Goal: Task Accomplishment & Management: Use online tool/utility

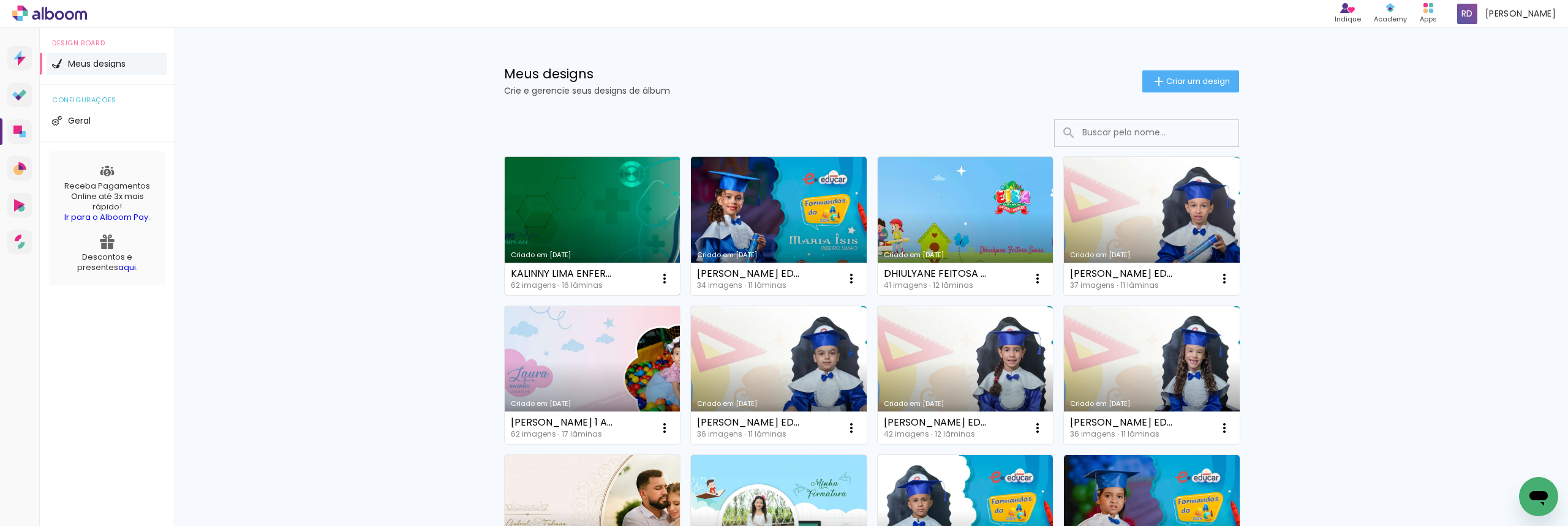
click at [604, 216] on link "Criado em [DATE]" at bounding box center [592, 225] width 176 height 139
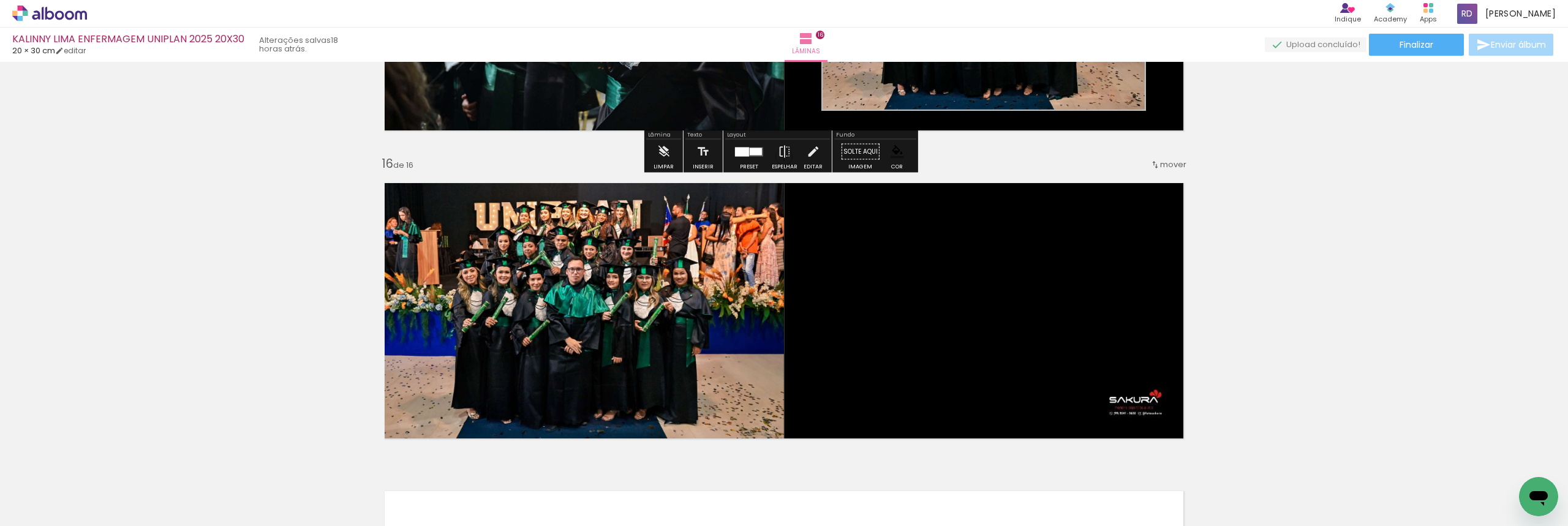
scroll to position [4531, 0]
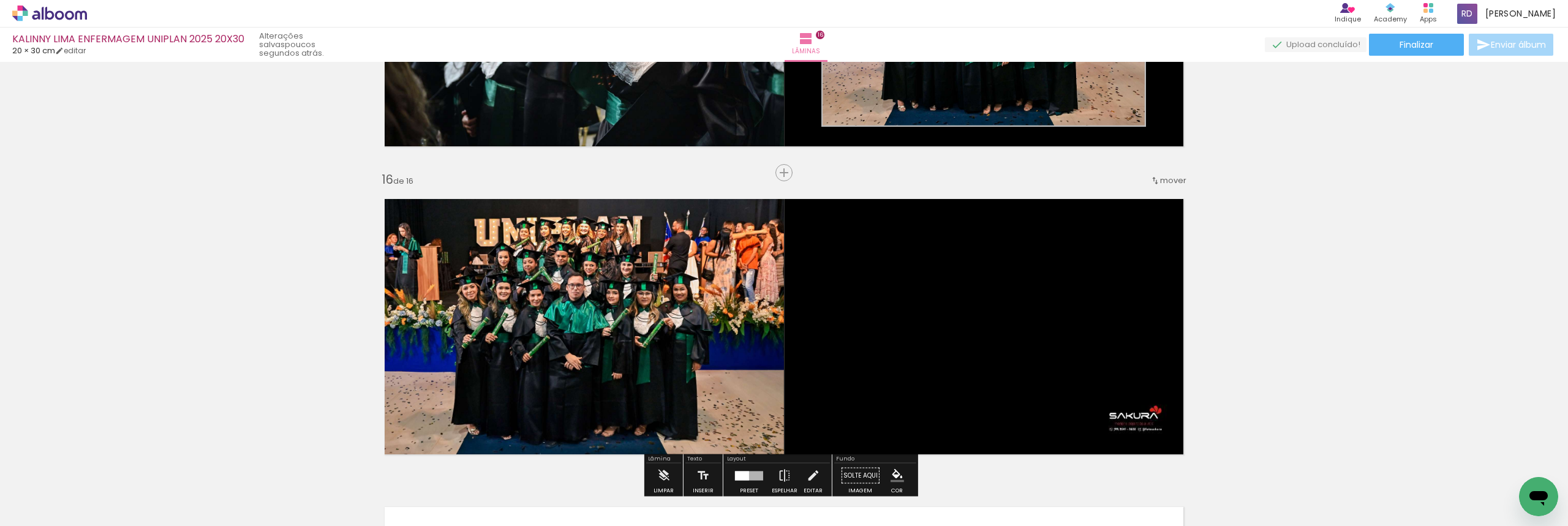
click at [0, 0] on span "Adicionar Fotos" at bounding box center [0, 0] width 0 height 0
click at [0, 0] on input "file" at bounding box center [0, 0] width 0 height 0
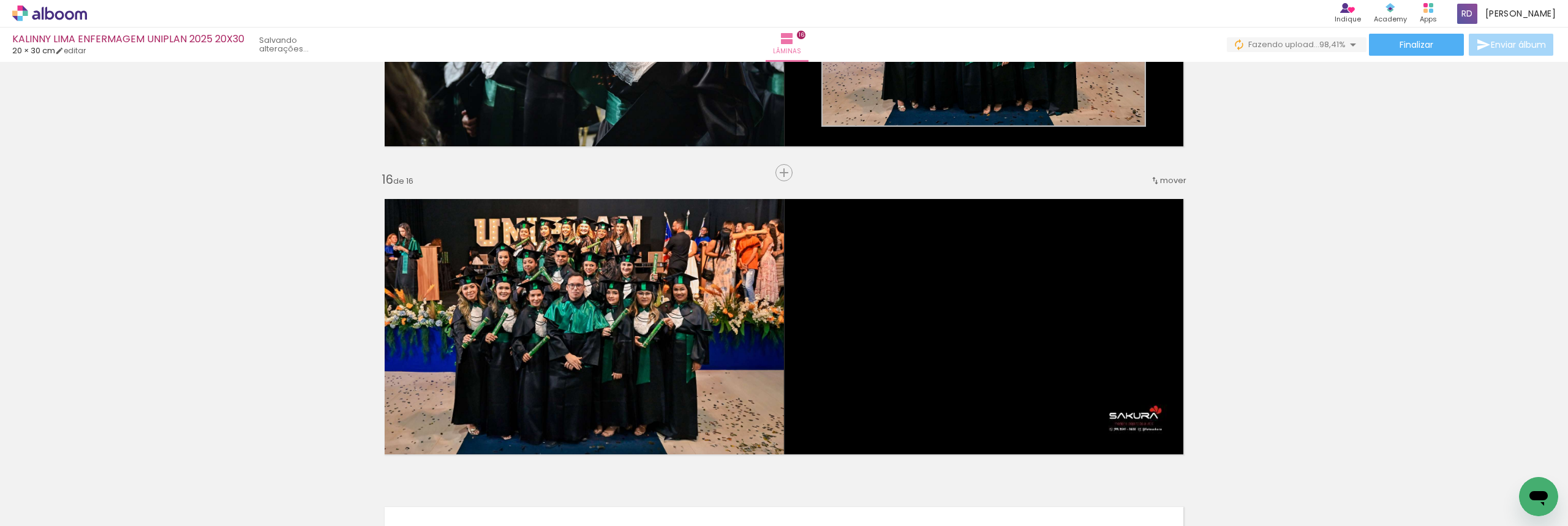
scroll to position [0, 2858]
drag, startPoint x: 1508, startPoint y: 488, endPoint x: 1500, endPoint y: 490, distance: 8.2
click at [1500, 490] on div at bounding box center [1518, 485] width 61 height 21
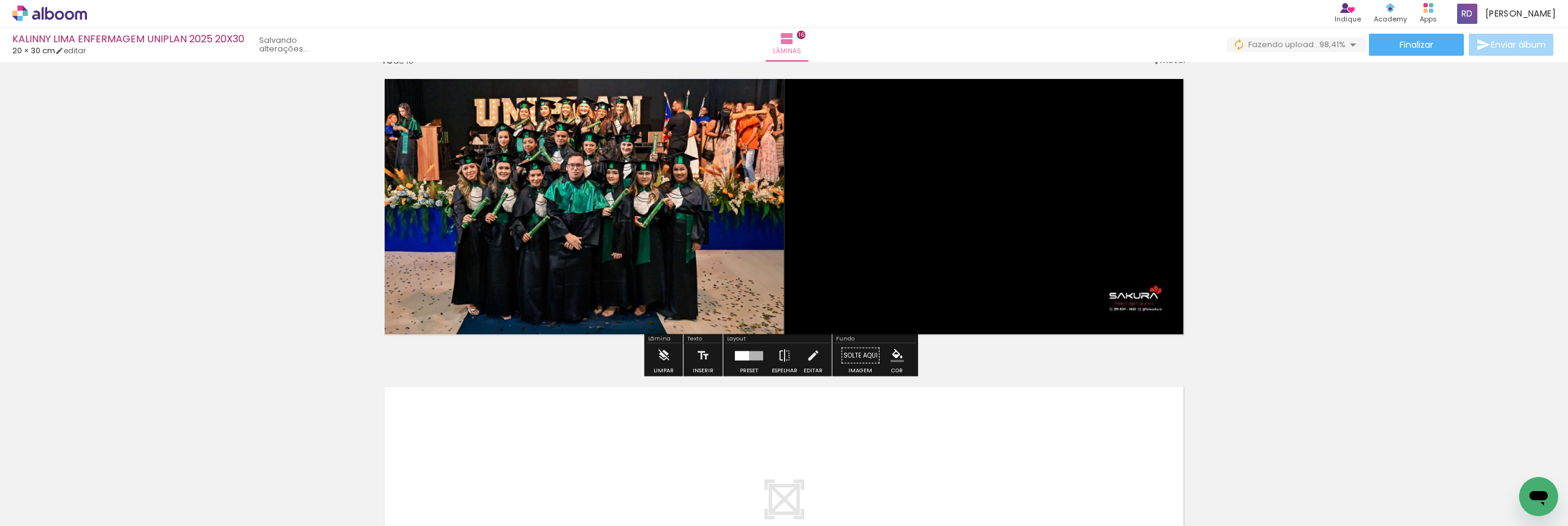
scroll to position [4653, 0]
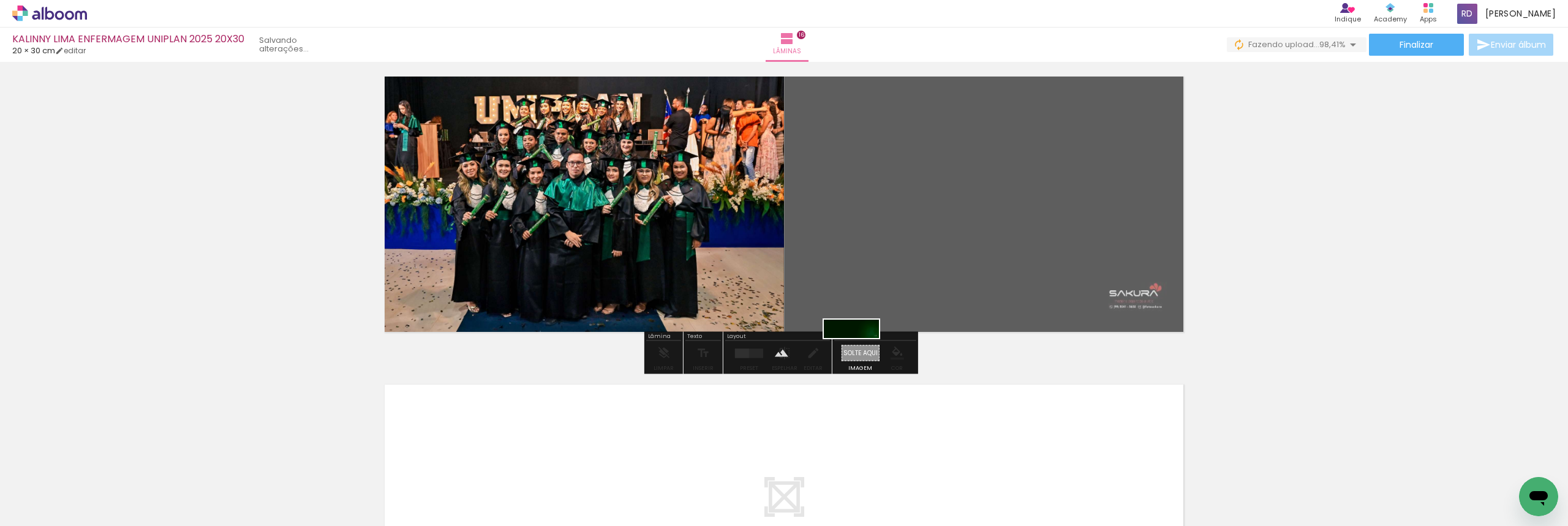
drag, startPoint x: 1501, startPoint y: 492, endPoint x: 860, endPoint y: 356, distance: 655.3
click at [860, 356] on quentale-workspace at bounding box center [784, 263] width 1568 height 526
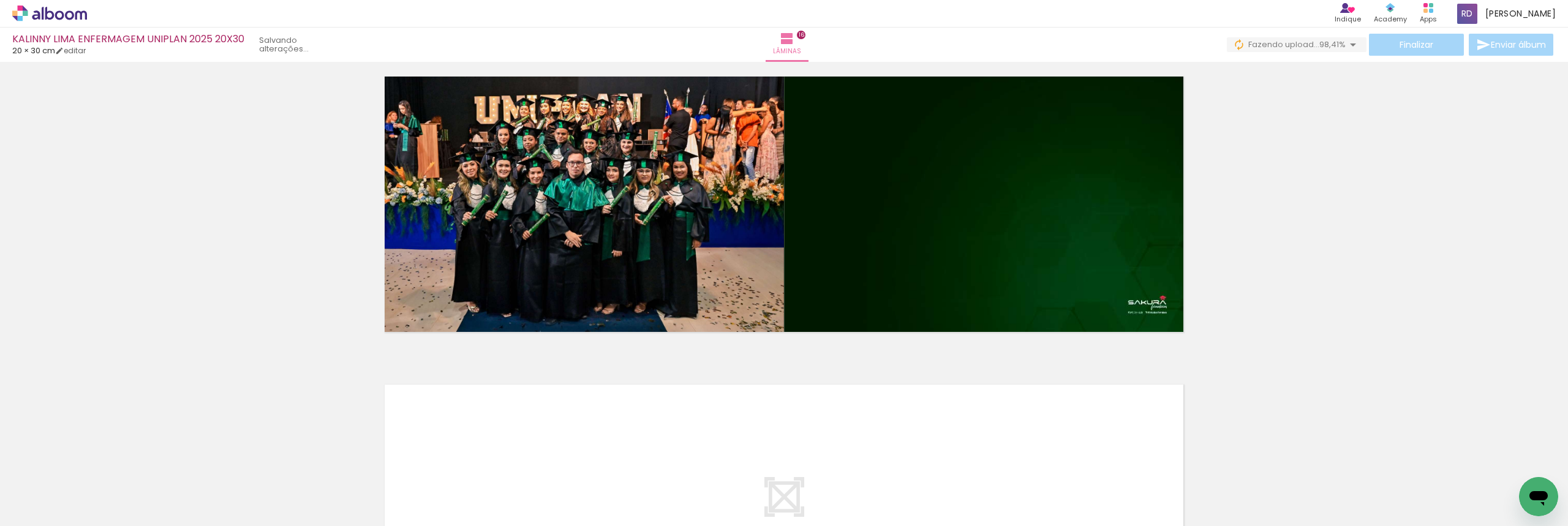
click at [1425, 459] on iron-icon at bounding box center [1422, 460] width 13 height 13
click at [1428, 456] on iron-icon at bounding box center [1422, 460] width 13 height 13
